Goal: Entertainment & Leisure: Consume media (video, audio)

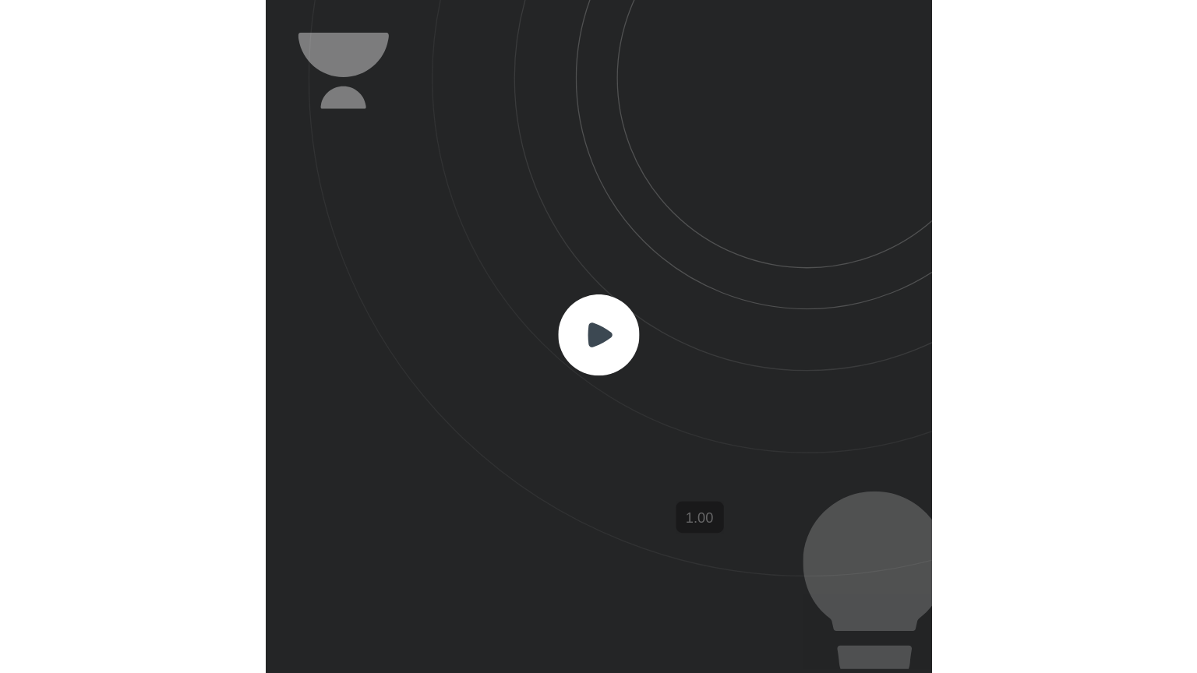
scroll to position [517, 511]
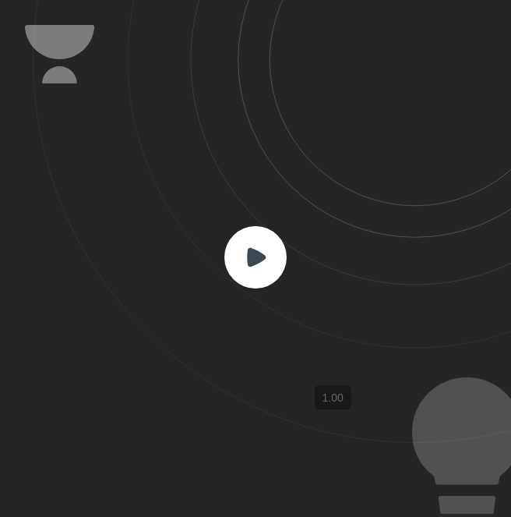
click at [386, 227] on icon at bounding box center [272, 221] width 479 height 443
click at [290, 226] on icon at bounding box center [272, 221] width 479 height 443
click at [274, 249] on rect at bounding box center [255, 257] width 62 height 62
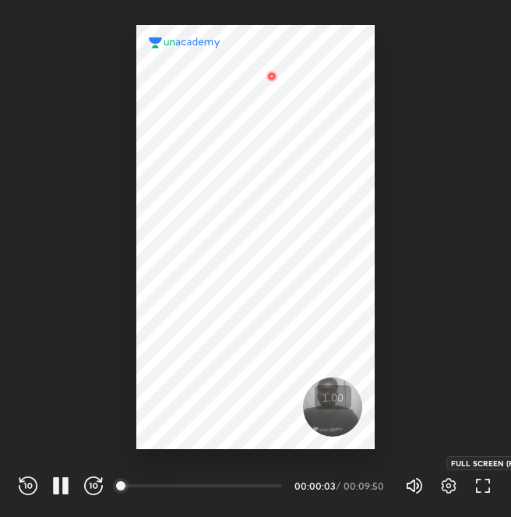
click at [480, 485] on icon "button" at bounding box center [483, 485] width 19 height 19
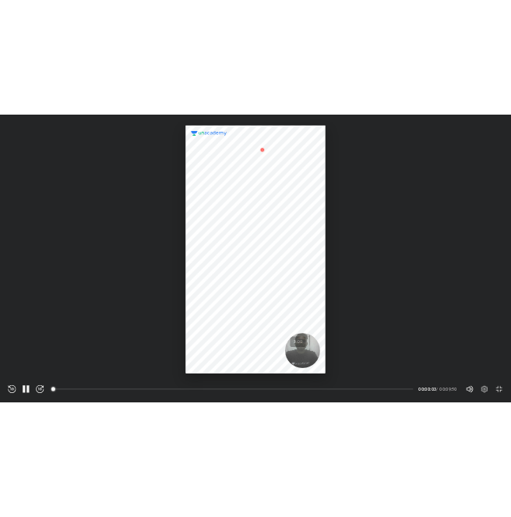
scroll to position [673, 1197]
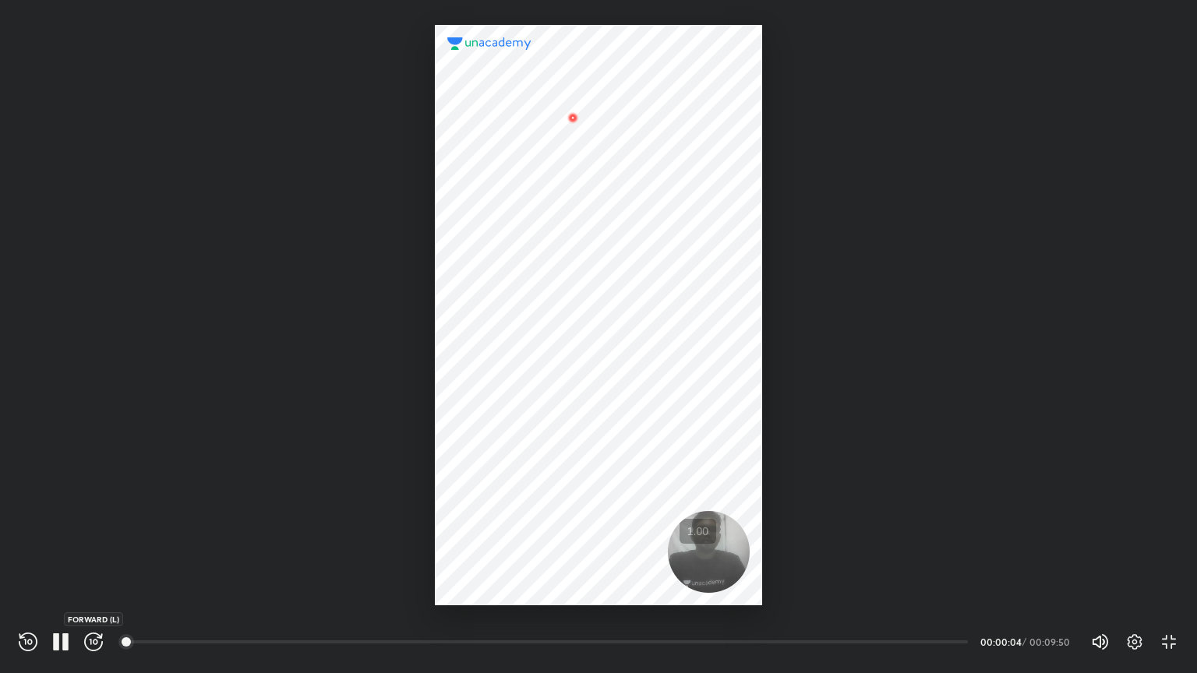
click at [87, 516] on icon "button" at bounding box center [93, 642] width 19 height 19
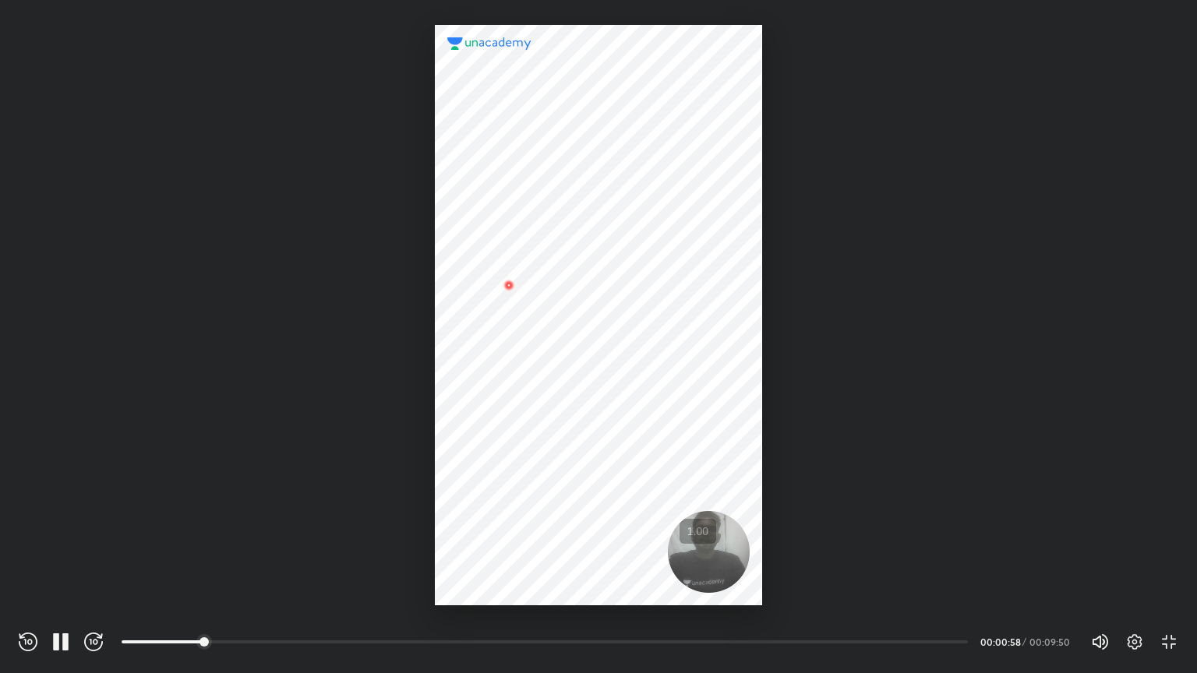
click at [87, 516] on icon "button" at bounding box center [93, 642] width 19 height 19
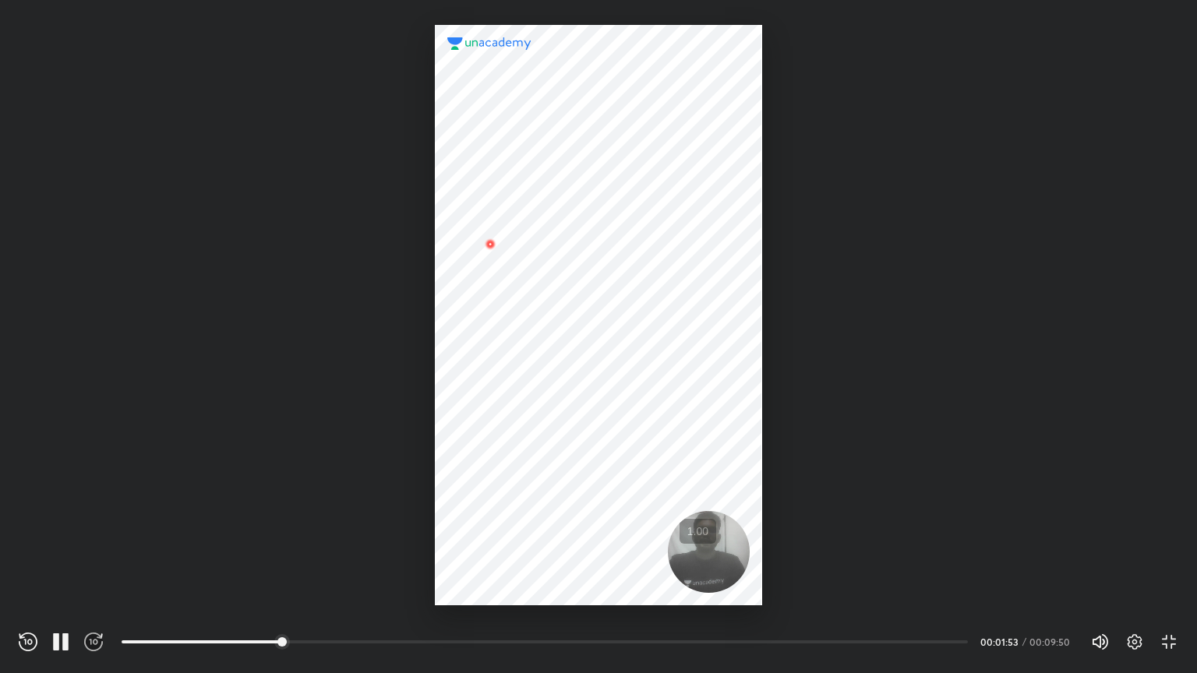
click at [87, 516] on icon "button" at bounding box center [93, 642] width 19 height 19
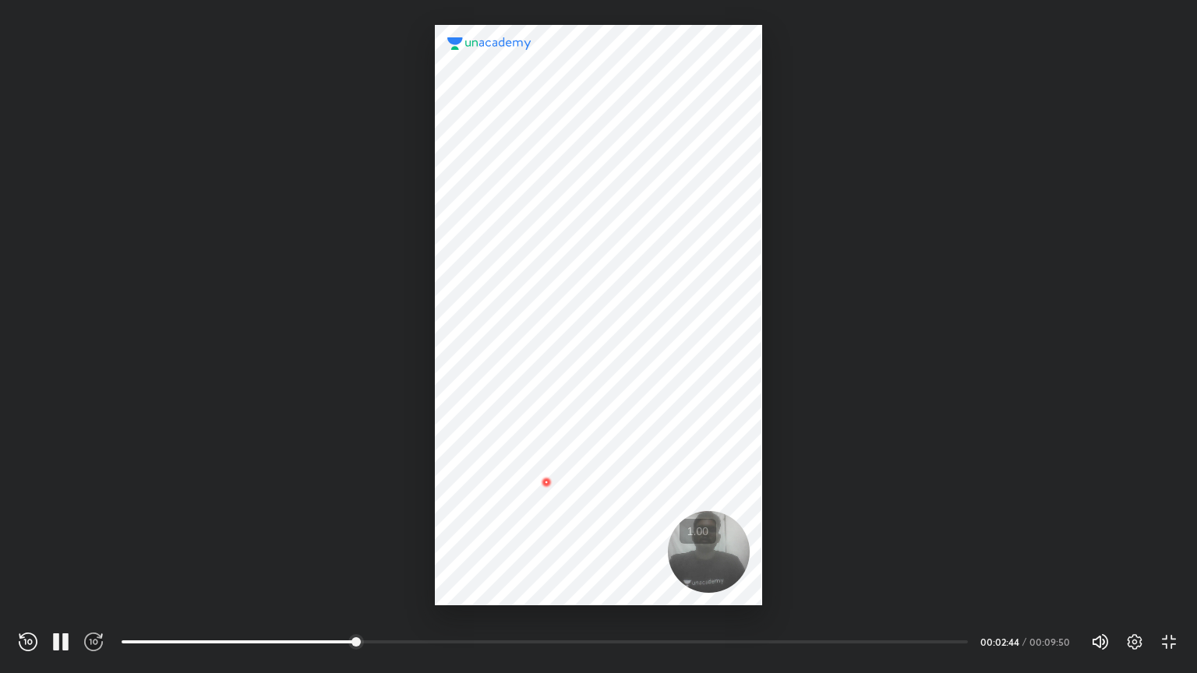
click at [87, 516] on icon "button" at bounding box center [93, 642] width 19 height 19
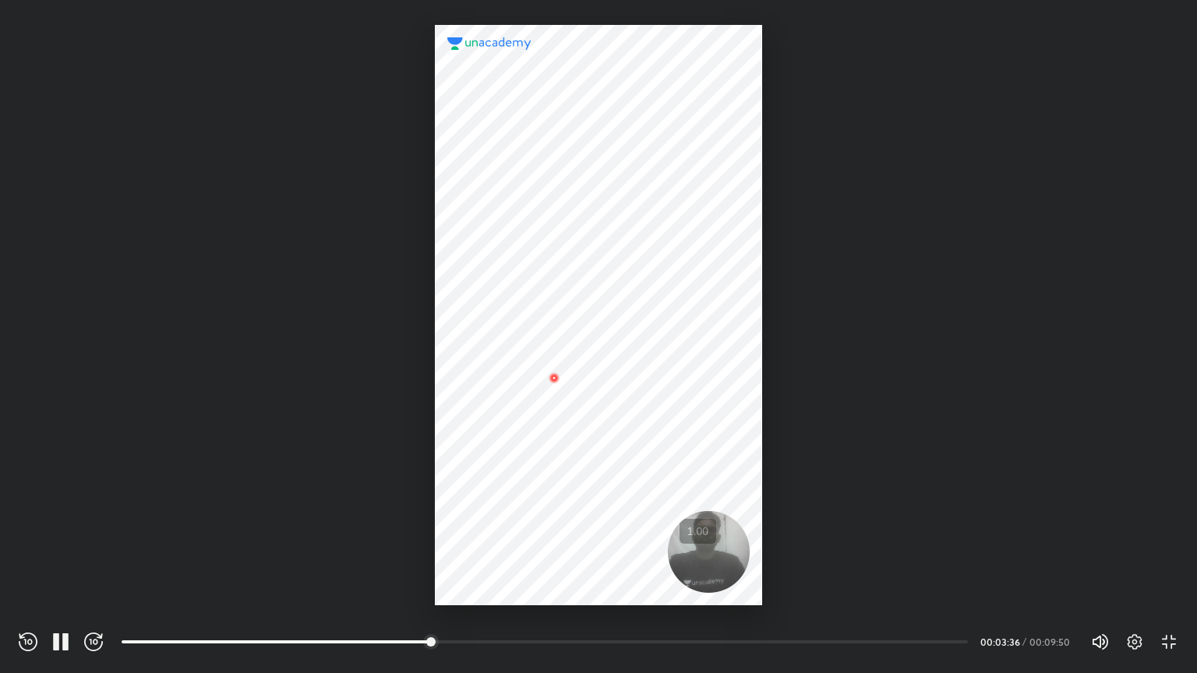
click at [87, 516] on icon "button" at bounding box center [93, 642] width 19 height 19
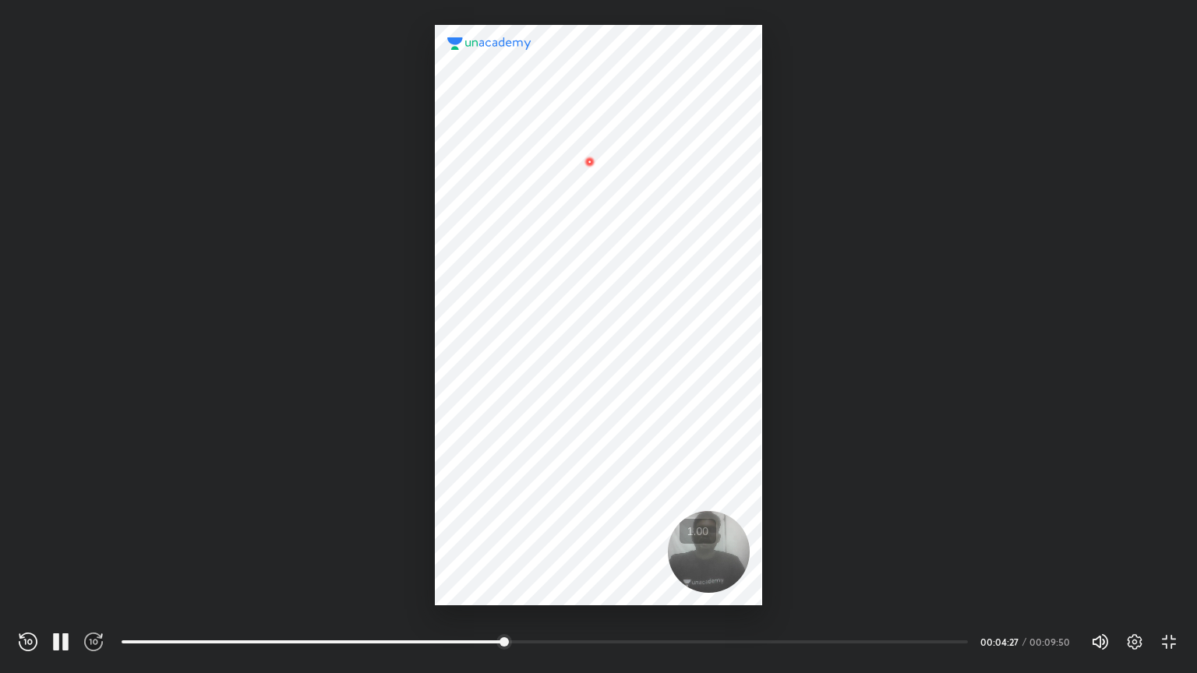
click at [87, 516] on icon "button" at bounding box center [93, 642] width 19 height 19
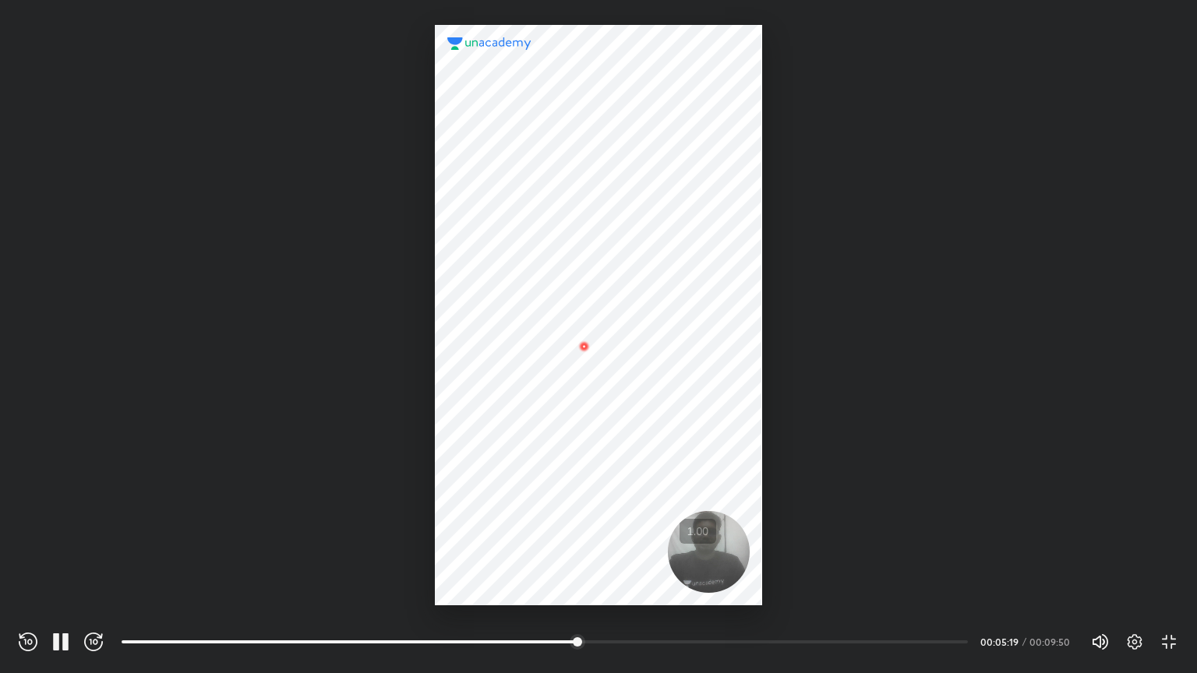
click at [87, 516] on icon "button" at bounding box center [93, 642] width 19 height 19
click at [67, 516] on icon "button" at bounding box center [65, 642] width 6 height 17
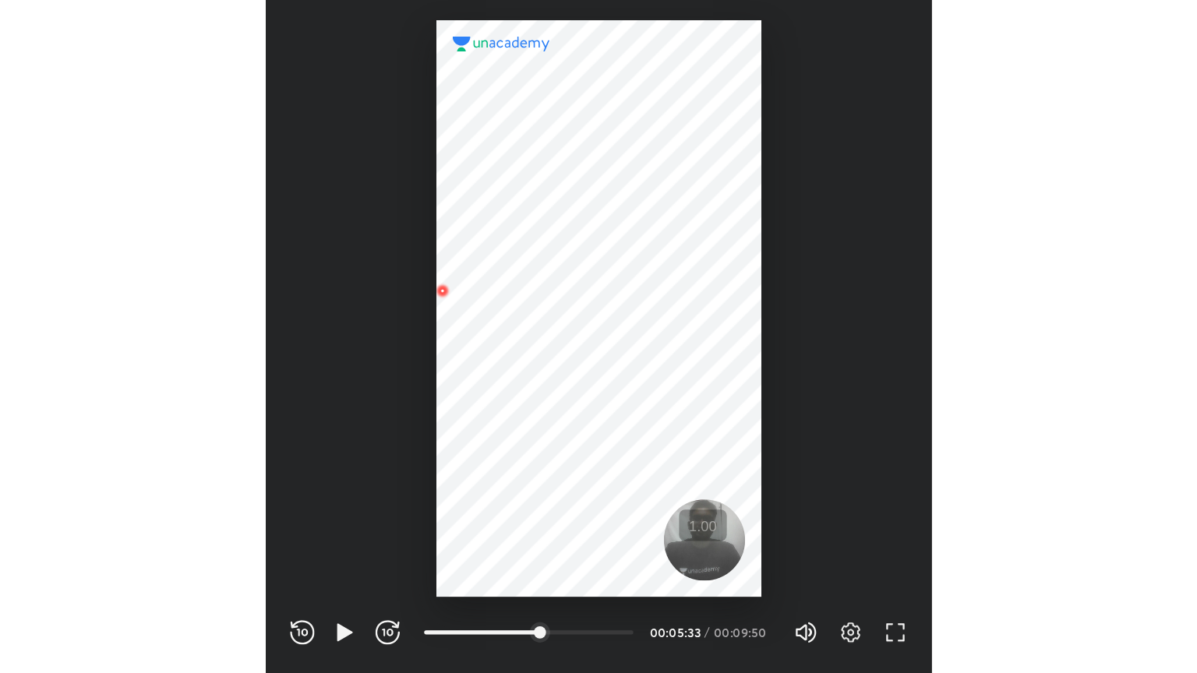
scroll to position [517, 511]
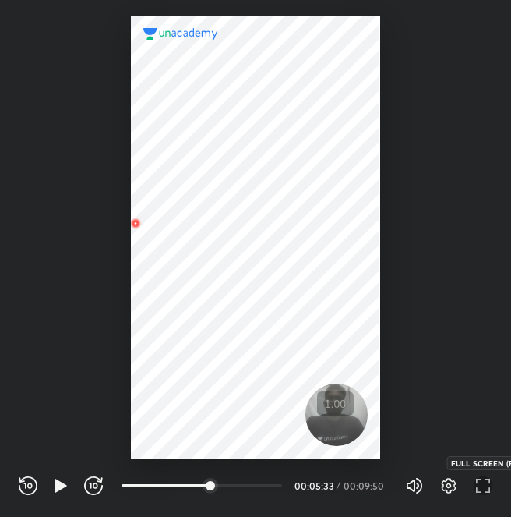
click at [477, 480] on icon "button" at bounding box center [478, 481] width 5 height 5
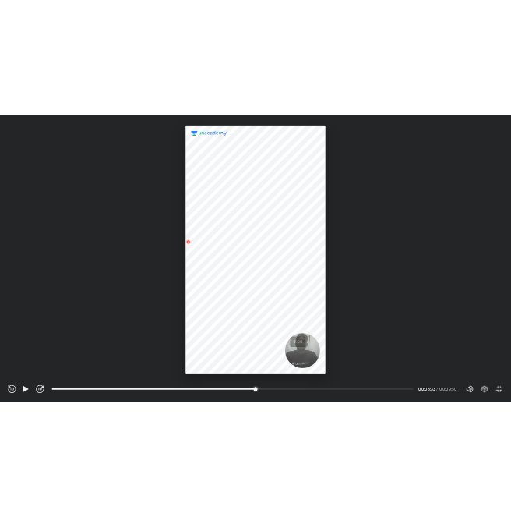
scroll to position [673, 1197]
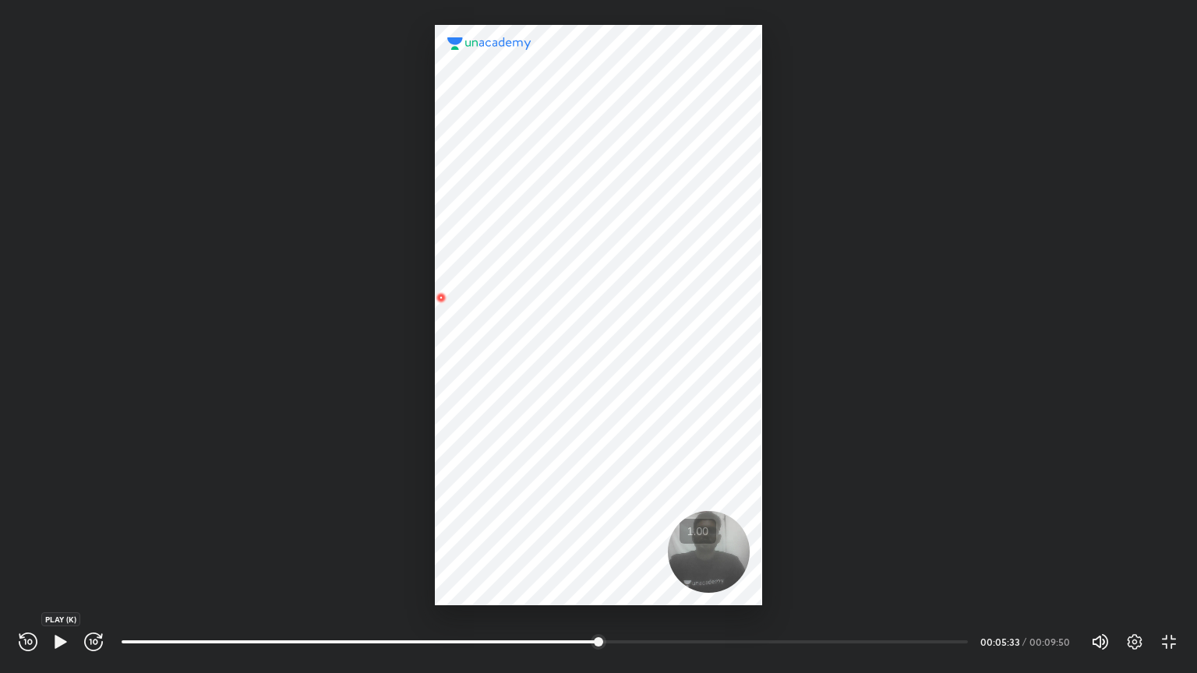
click at [68, 516] on icon "button" at bounding box center [60, 642] width 19 height 19
click at [87, 516] on icon "button" at bounding box center [93, 642] width 19 height 19
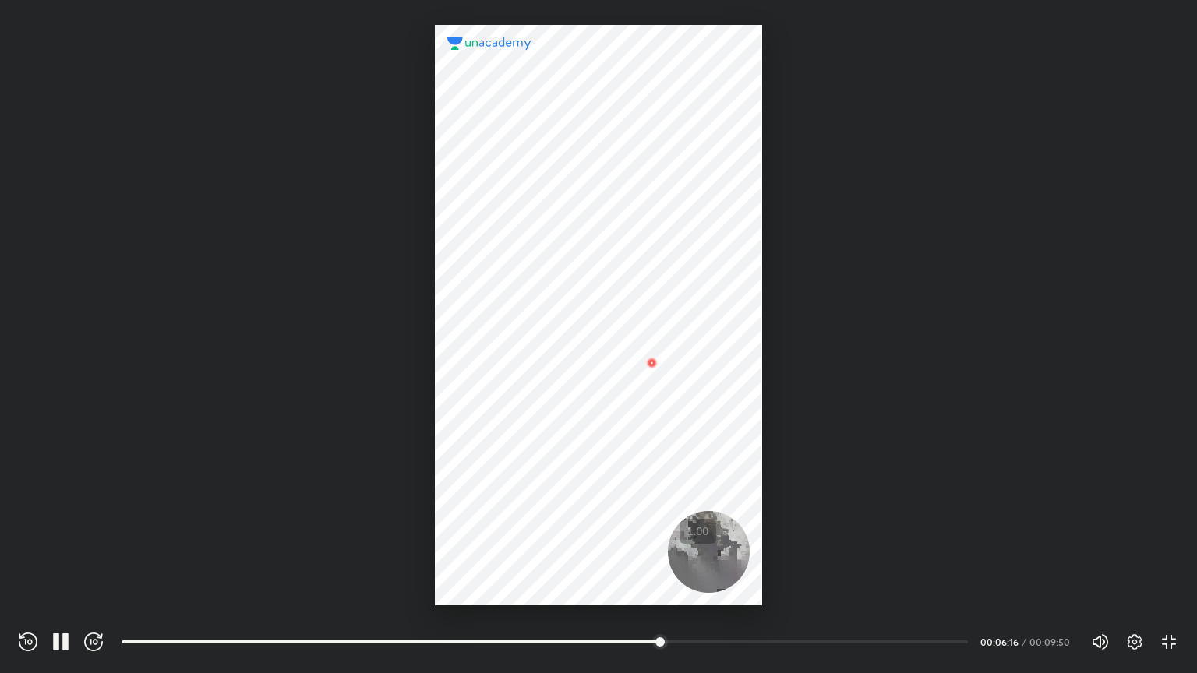
click at [87, 516] on icon "button" at bounding box center [93, 642] width 19 height 19
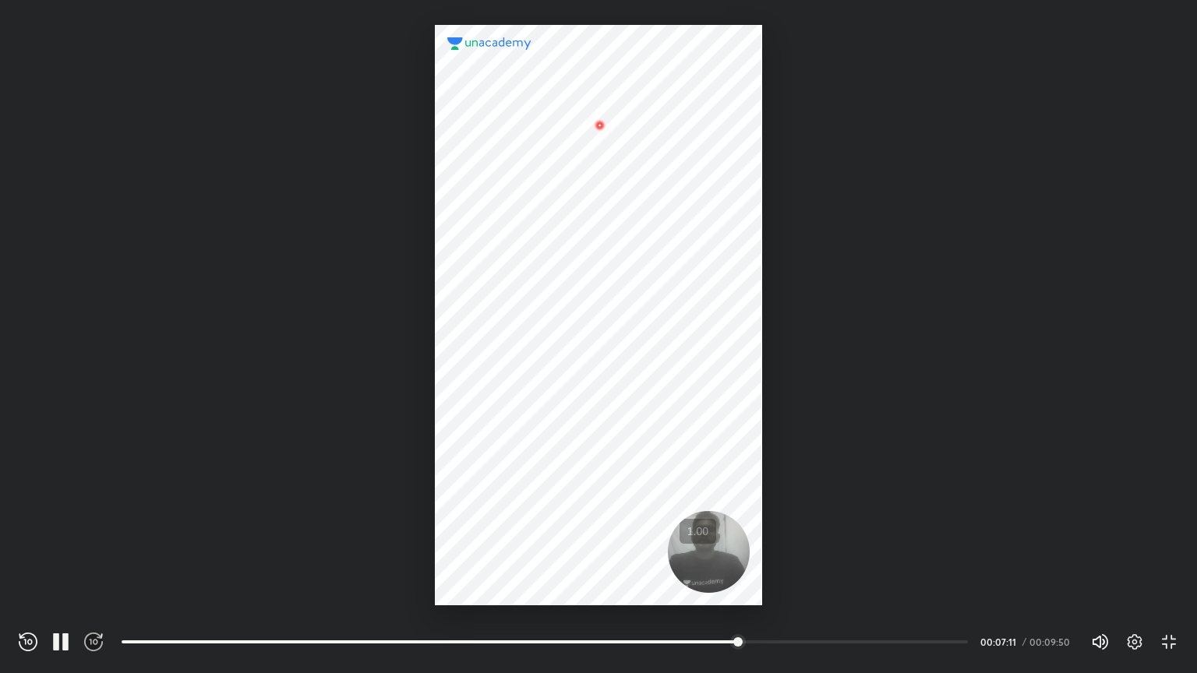
click at [87, 516] on icon "button" at bounding box center [93, 642] width 19 height 19
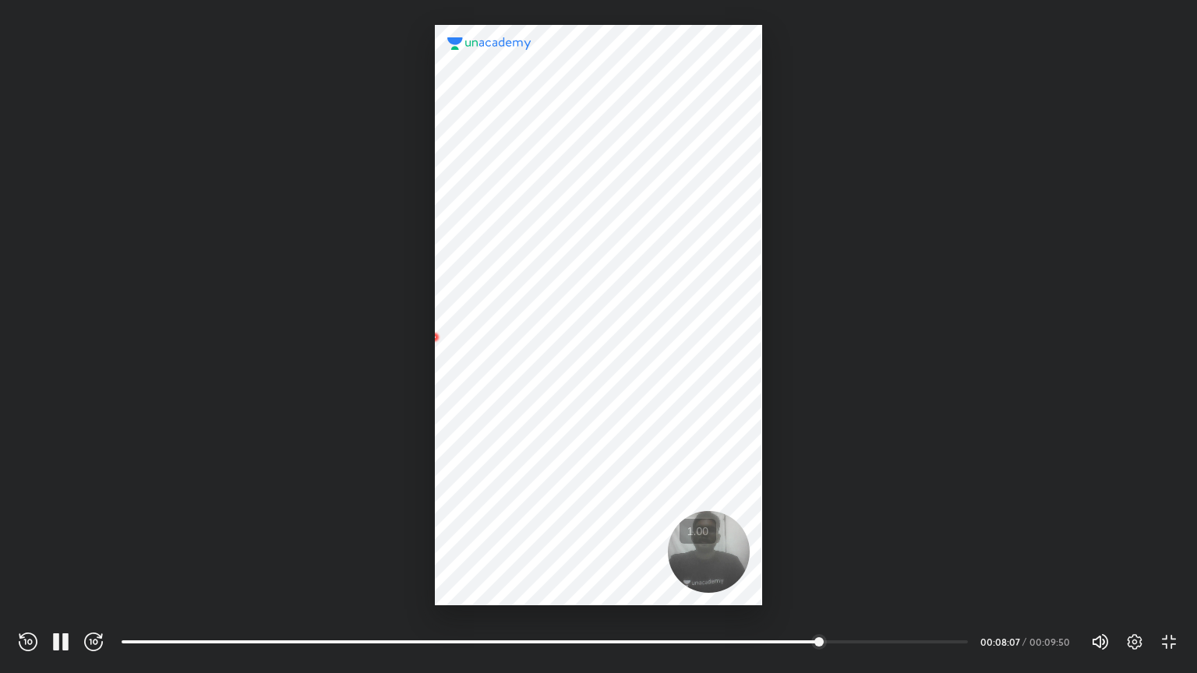
click at [87, 516] on icon "button" at bounding box center [93, 642] width 19 height 19
click at [103, 516] on div "REWIND (J) PAUSE (K) FORWARD (L) 05:06 00:08:56 / 00:09:50 Volume (M) 100% Sett…" at bounding box center [599, 642] width 1160 height 23
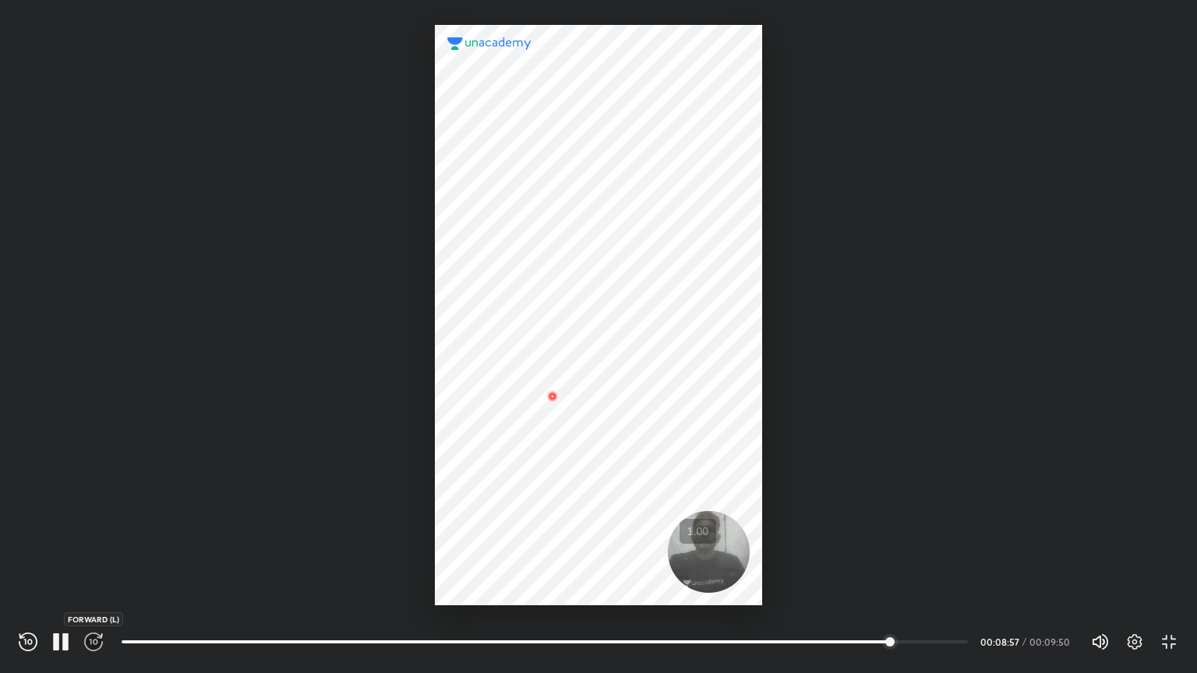
click at [97, 516] on icon "button" at bounding box center [93, 642] width 19 height 19
click at [511, 516] on div at bounding box center [598, 303] width 1197 height 606
click at [511, 431] on div at bounding box center [598, 303] width 1197 height 606
click at [69, 516] on icon "button" at bounding box center [60, 642] width 19 height 19
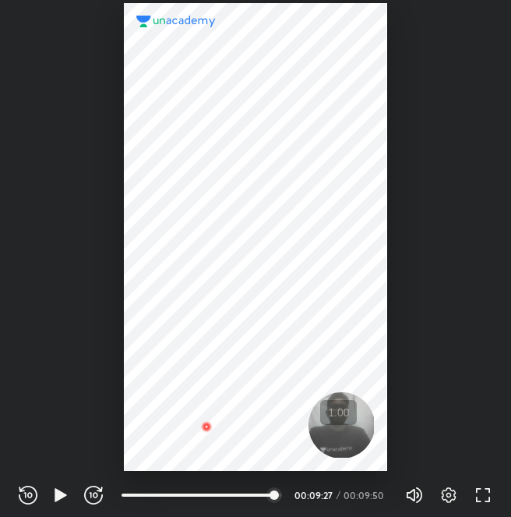
scroll to position [517, 511]
